Goal: Information Seeking & Learning: Check status

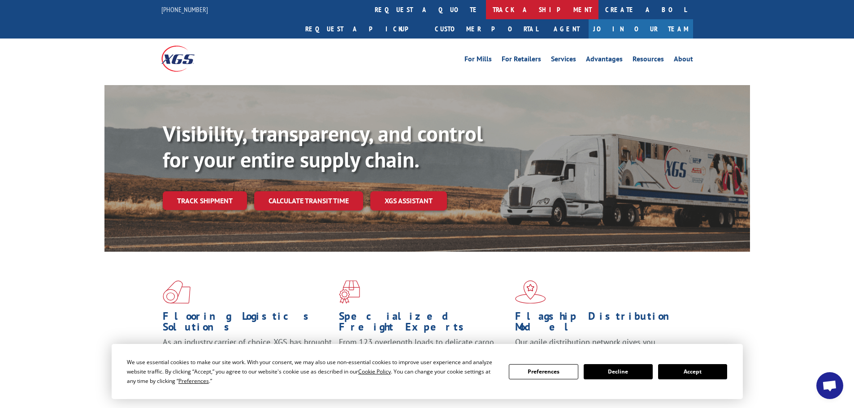
click at [486, 14] on link "track a shipment" at bounding box center [542, 9] width 113 height 19
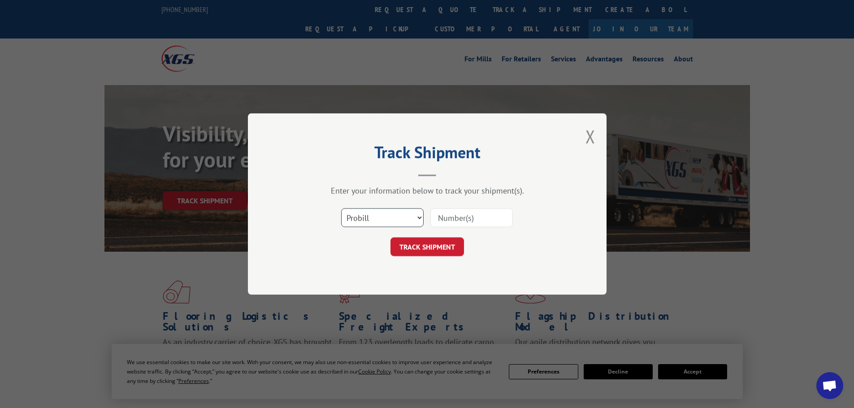
click at [359, 209] on select "Select category... Probill BOL PO" at bounding box center [382, 217] width 82 height 19
select select "po"
click at [341, 208] on select "Select category... Probill BOL PO" at bounding box center [382, 217] width 82 height 19
click at [463, 211] on input at bounding box center [471, 217] width 82 height 19
paste input "77504877"
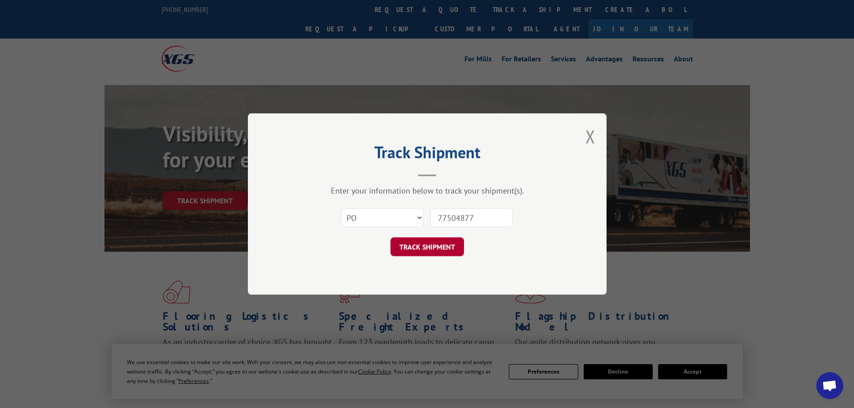
type input "77504877"
click at [426, 251] on button "TRACK SHIPMENT" at bounding box center [427, 247] width 74 height 19
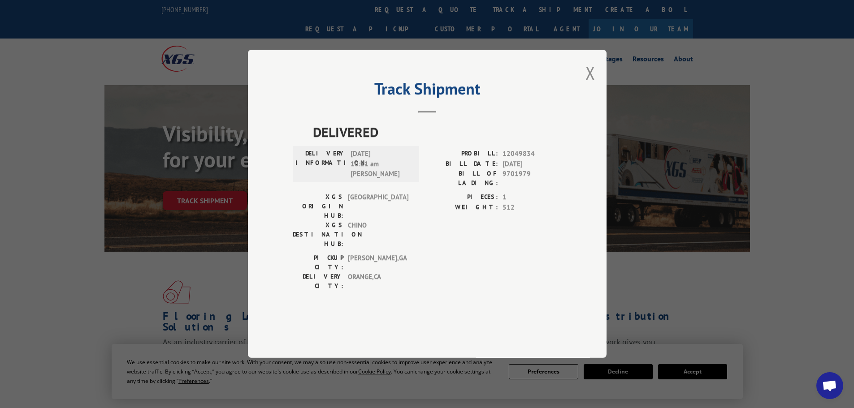
click at [581, 97] on div "Track Shipment DELIVERED DELIVERY INFORMATION: [DATE] 10:21 am [PERSON_NAME] PR…" at bounding box center [427, 204] width 359 height 308
click at [586, 85] on button "Close modal" at bounding box center [590, 73] width 10 height 24
